Goal: Browse casually: Explore the website without a specific task or goal

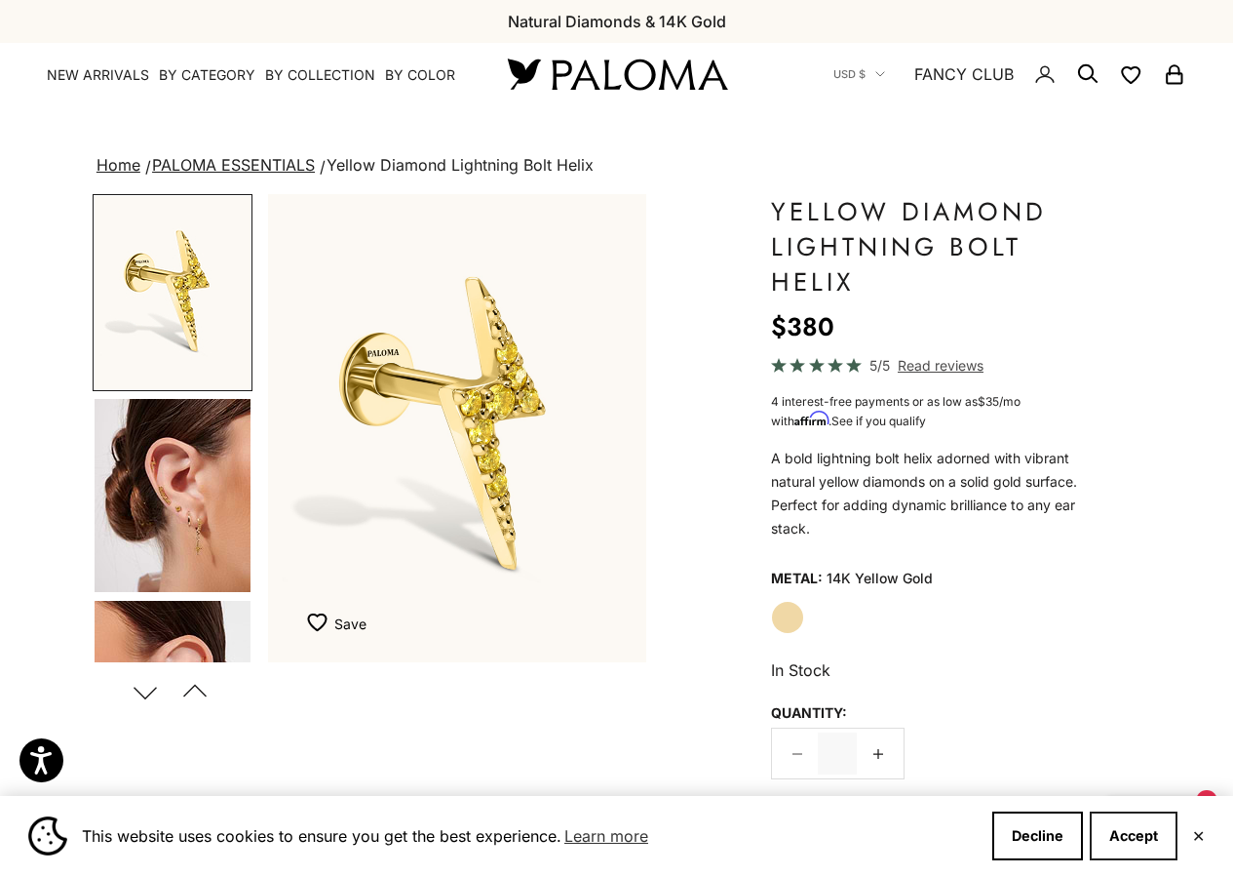
click at [1156, 828] on button "Accept" at bounding box center [1134, 835] width 88 height 49
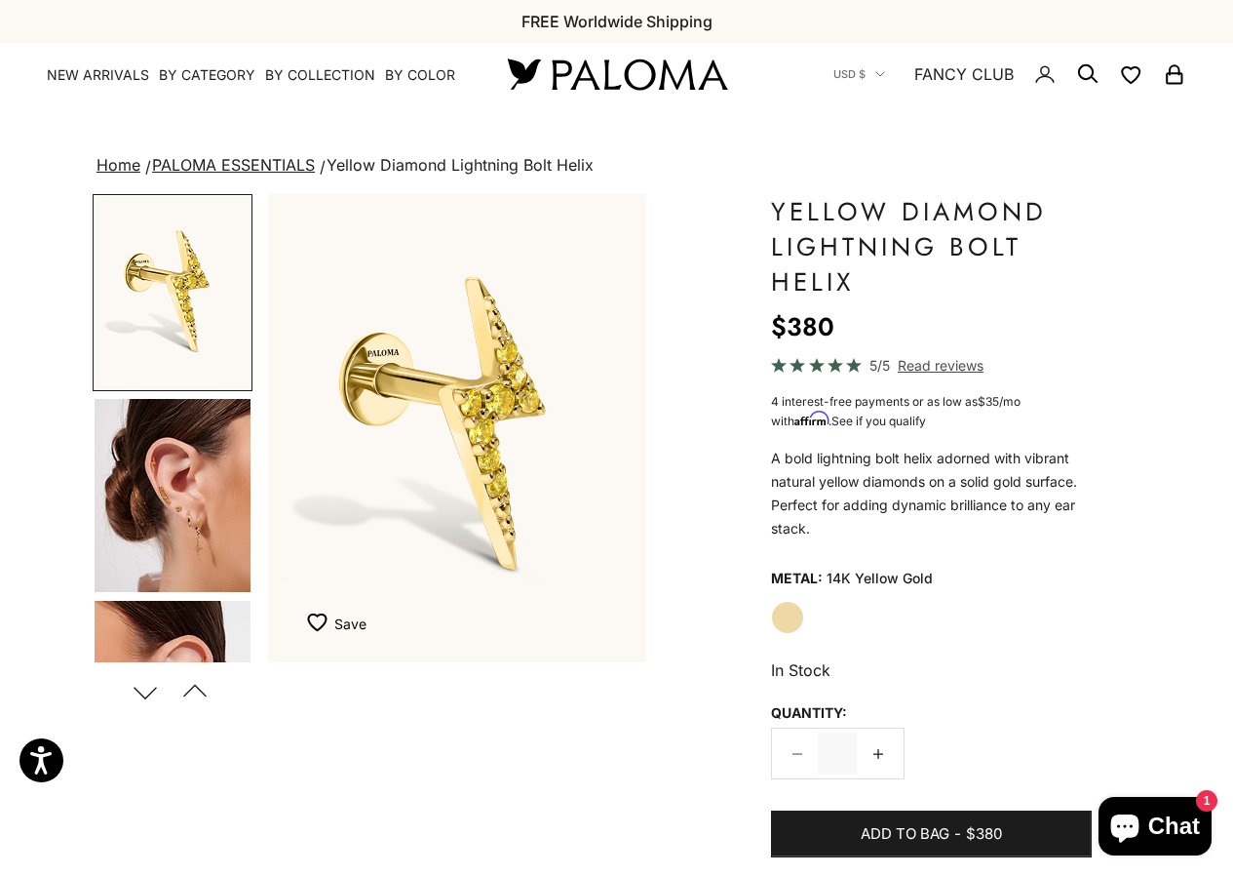
click at [349, 183] on div "Home PALOMA ESSENTIALS Yellow Diamond Lightning Bolt Helix Zoom picture Save Ad…" at bounding box center [617, 886] width 1048 height 1469
click at [227, 169] on link "PALOMA ESSENTIALS" at bounding box center [233, 165] width 163 height 20
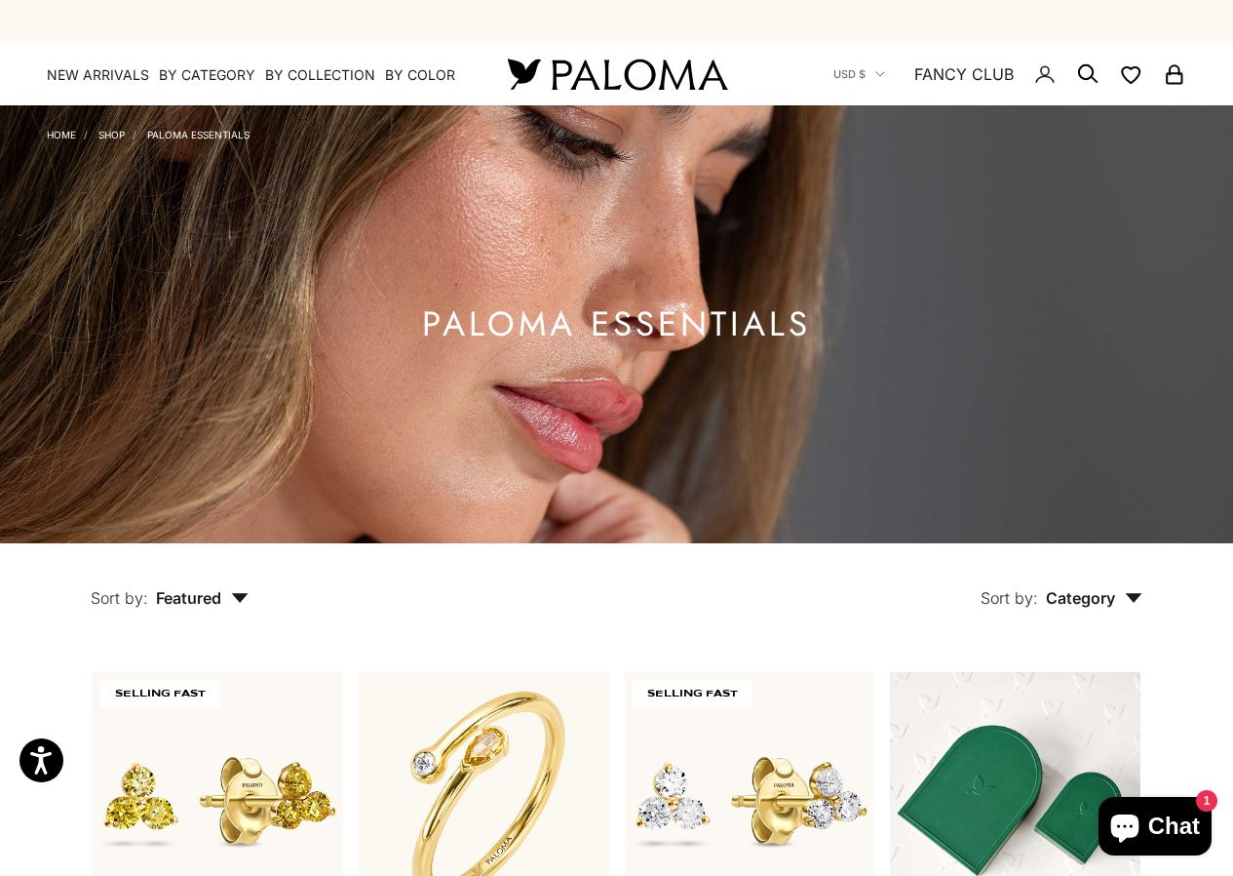
click at [328, 148] on img at bounding box center [616, 324] width 1233 height 438
click at [321, 185] on img at bounding box center [616, 324] width 1233 height 438
click at [261, 178] on img at bounding box center [616, 324] width 1233 height 438
